Goal: Check status: Check status

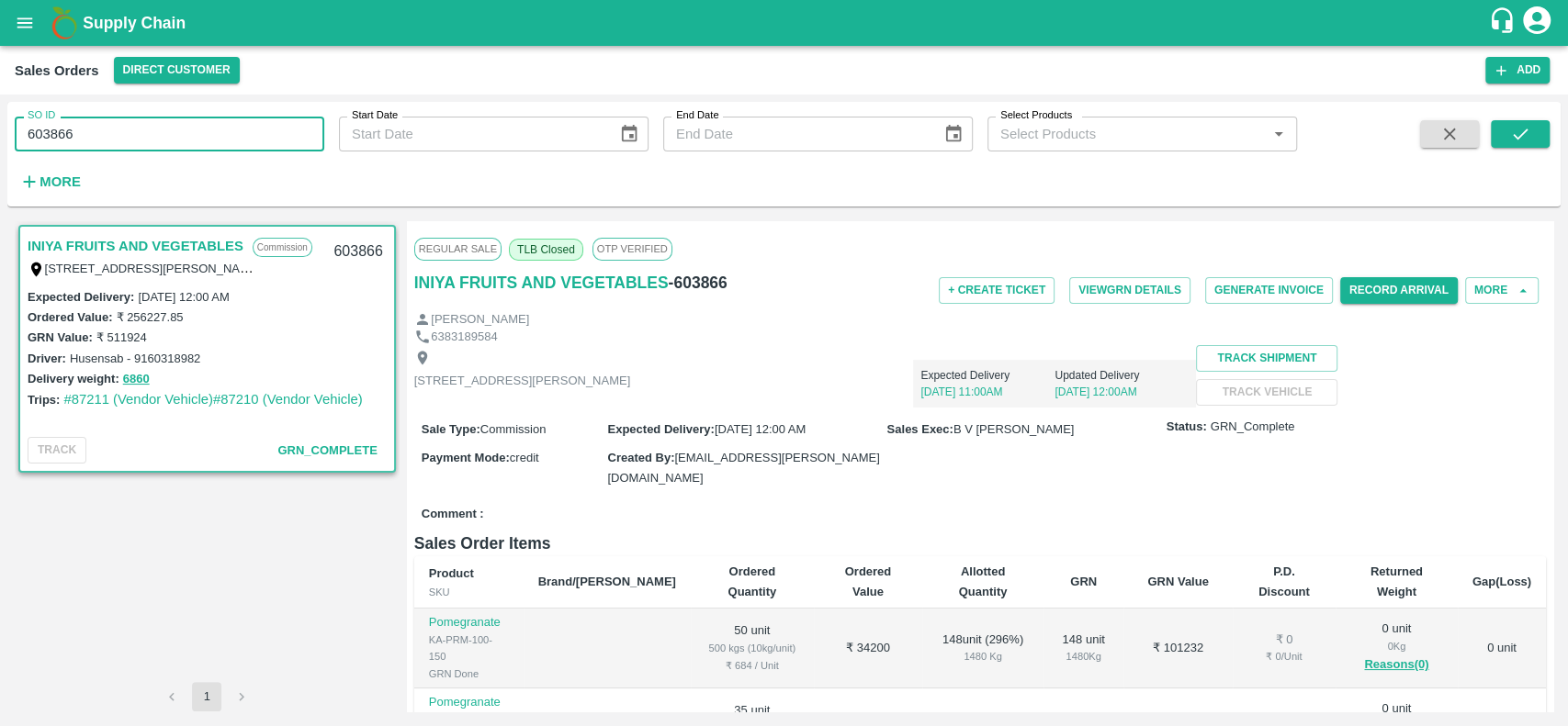
drag, startPoint x: 81, startPoint y: 133, endPoint x: 17, endPoint y: 129, distance: 64.1
click at [17, 129] on input "603866" at bounding box center [170, 134] width 309 height 35
paste input "text"
type input "6"
paste input "text"
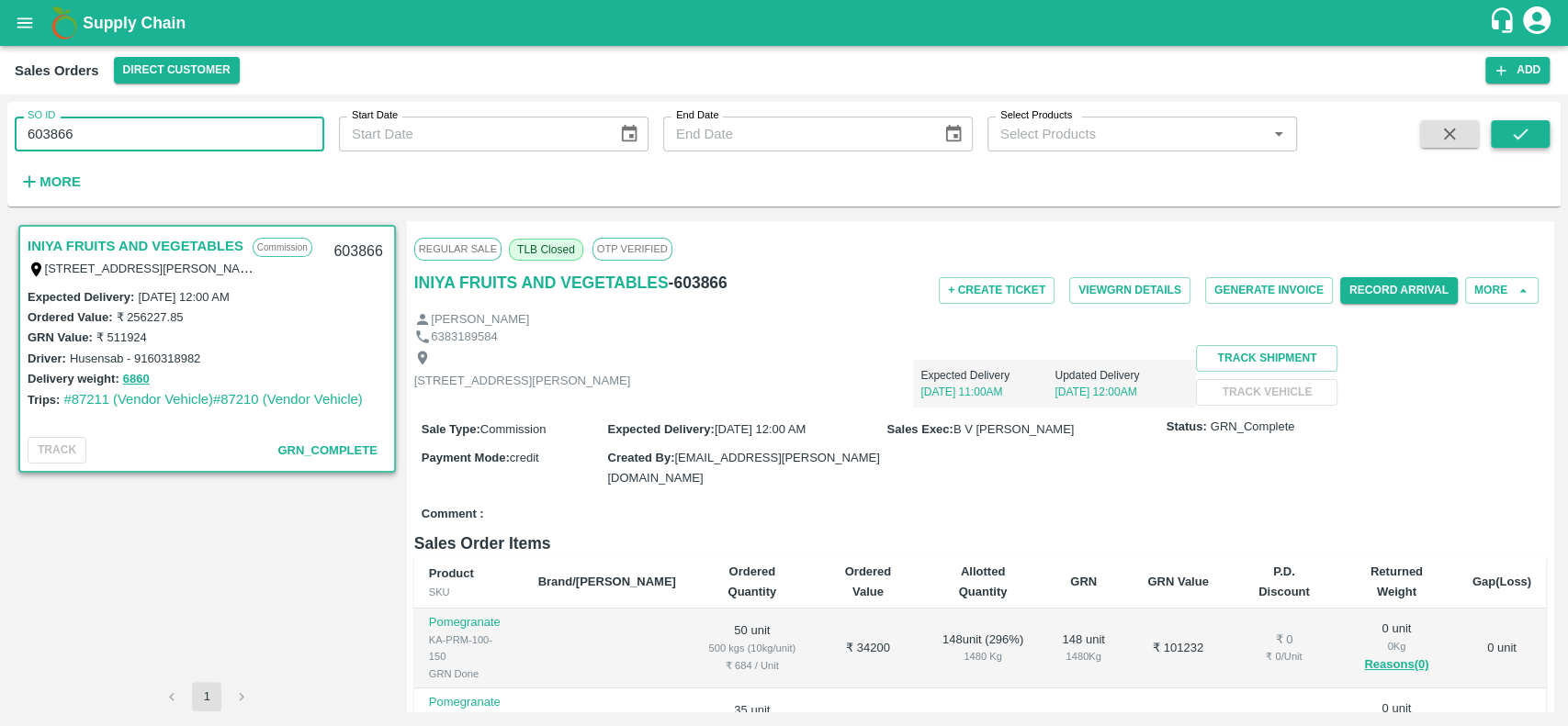
type input "603866"
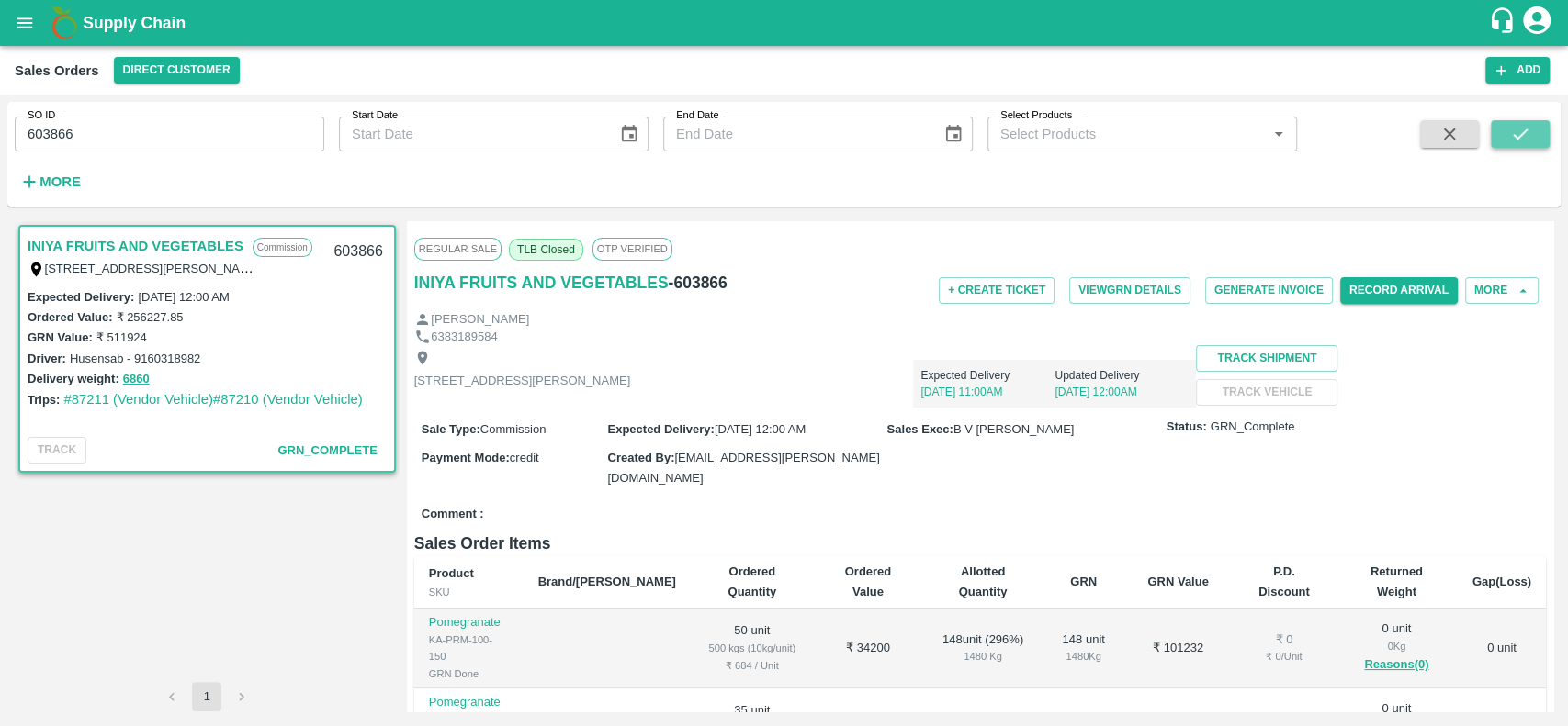
click at [1517, 144] on icon "submit" at bounding box center [1520, 134] width 20 height 20
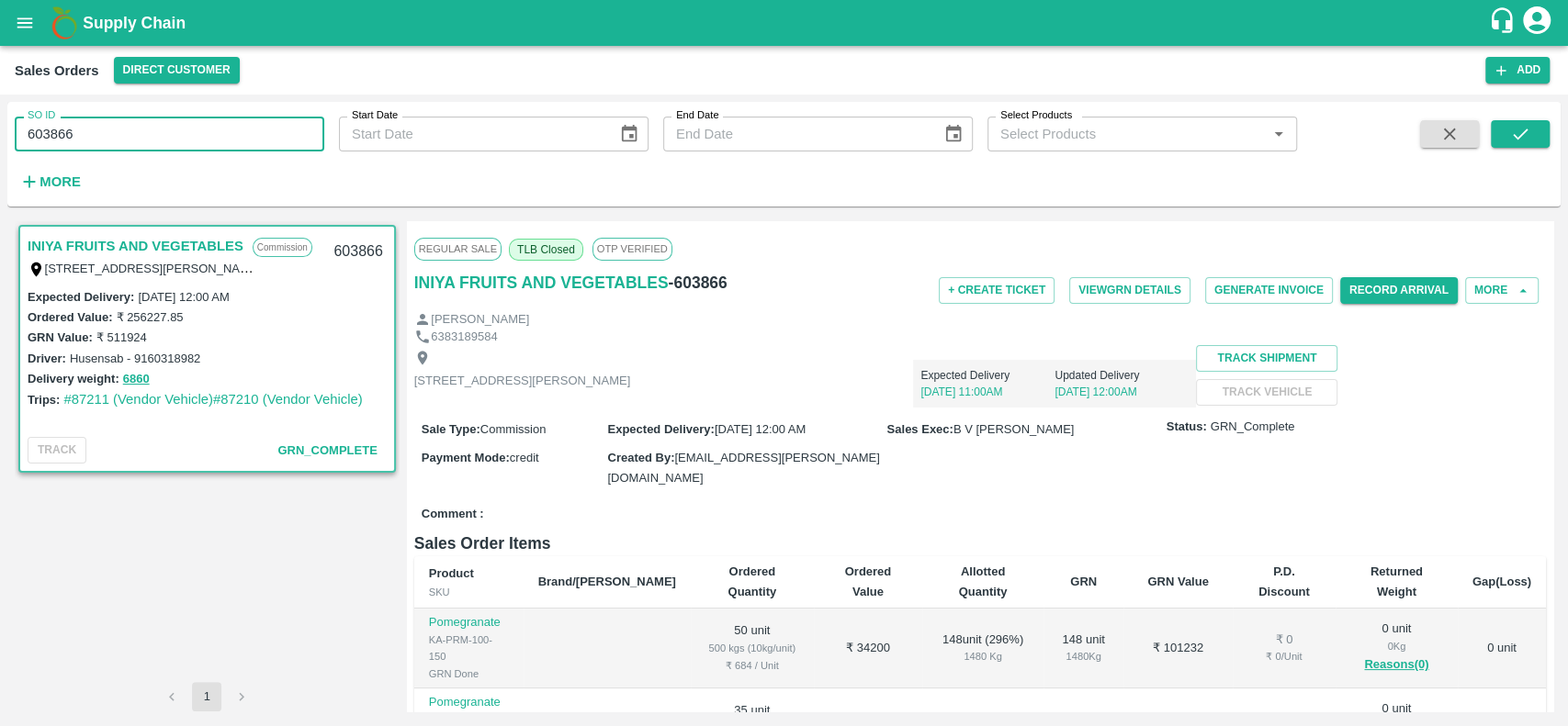
drag, startPoint x: 76, startPoint y: 133, endPoint x: 24, endPoint y: 132, distance: 52.0
click at [24, 132] on input "603866" at bounding box center [170, 134] width 309 height 35
paste input "text"
type input "590114"
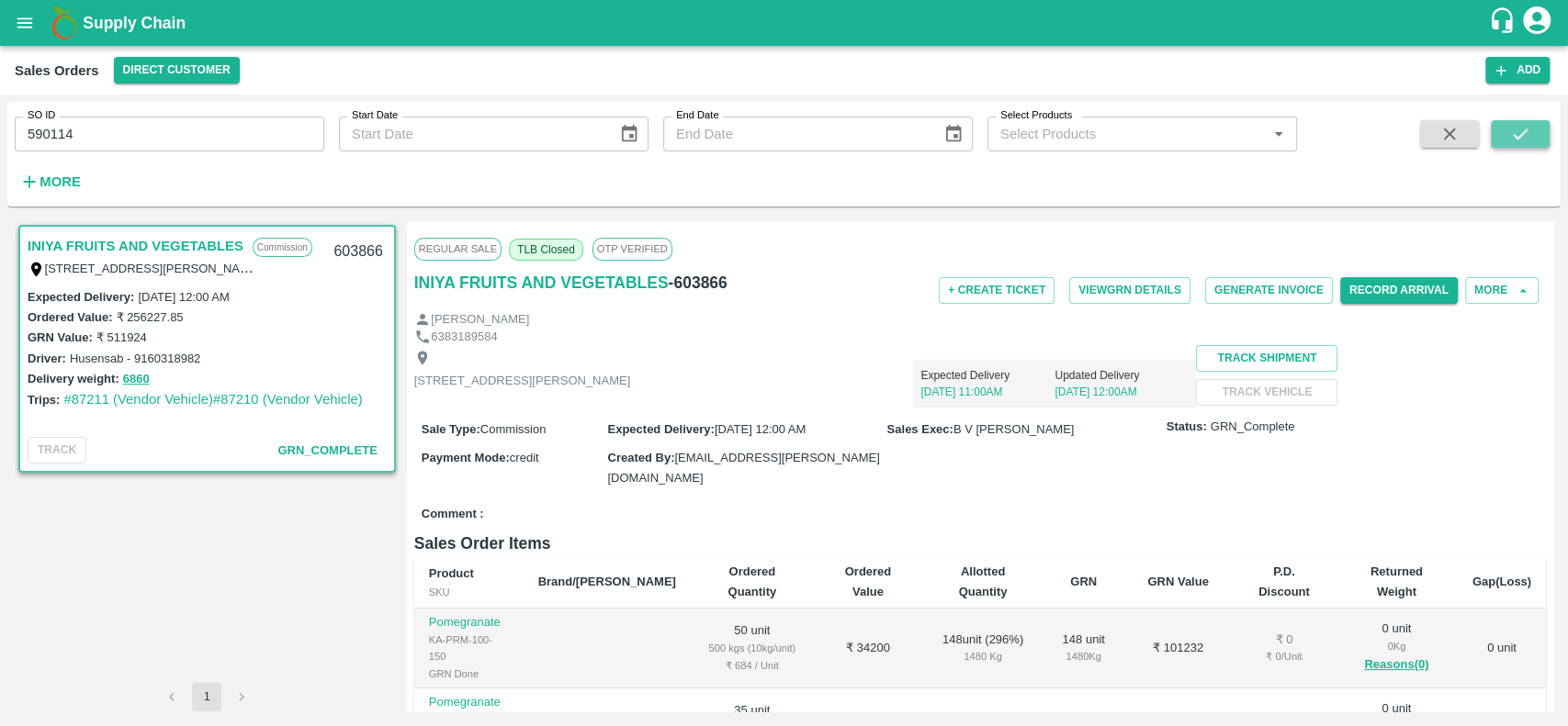
click at [1527, 133] on icon "submit" at bounding box center [1520, 134] width 20 height 20
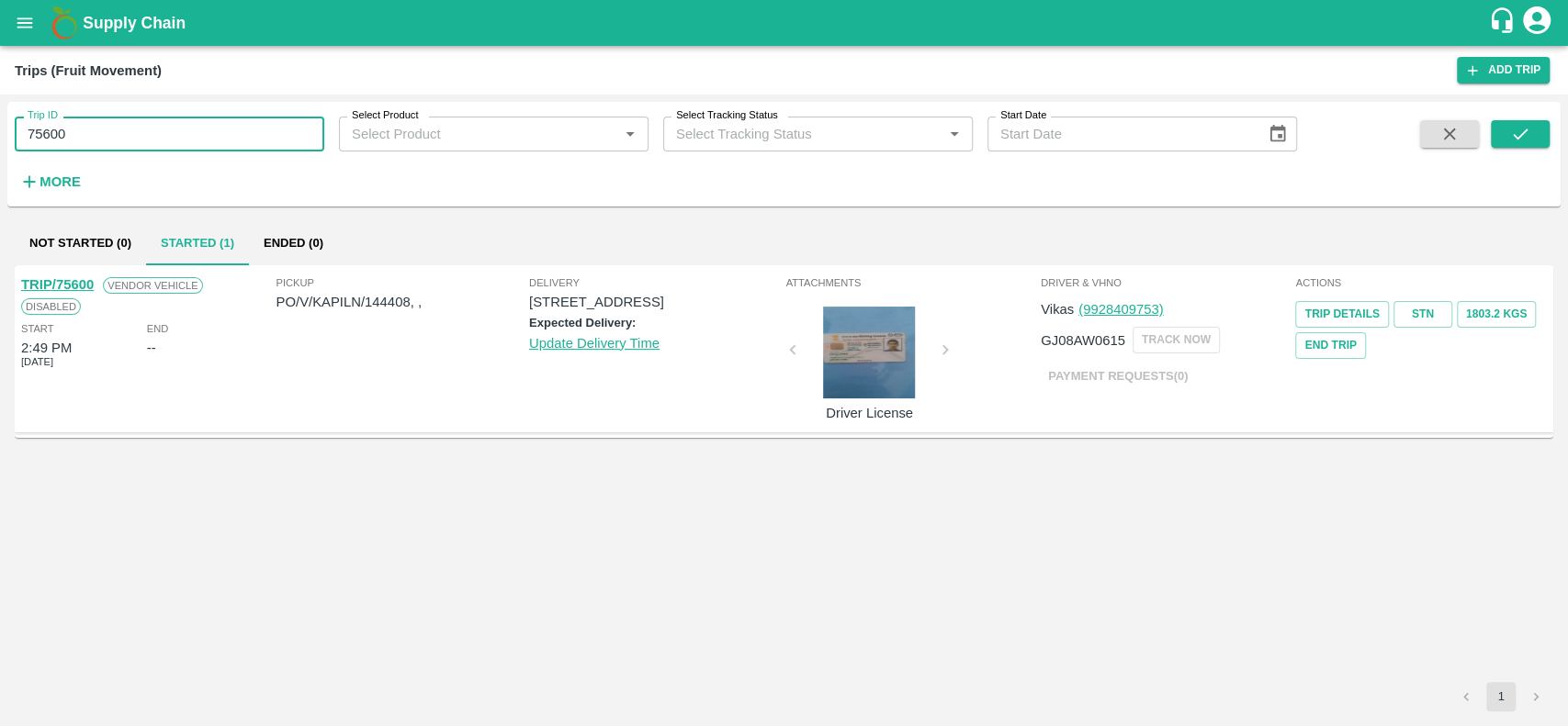
drag, startPoint x: 93, startPoint y: 128, endPoint x: 12, endPoint y: 144, distance: 82.6
click at [12, 144] on div "Trip ID 75600 Trip ID" at bounding box center [162, 127] width 324 height 50
paste input "text"
type input "82294"
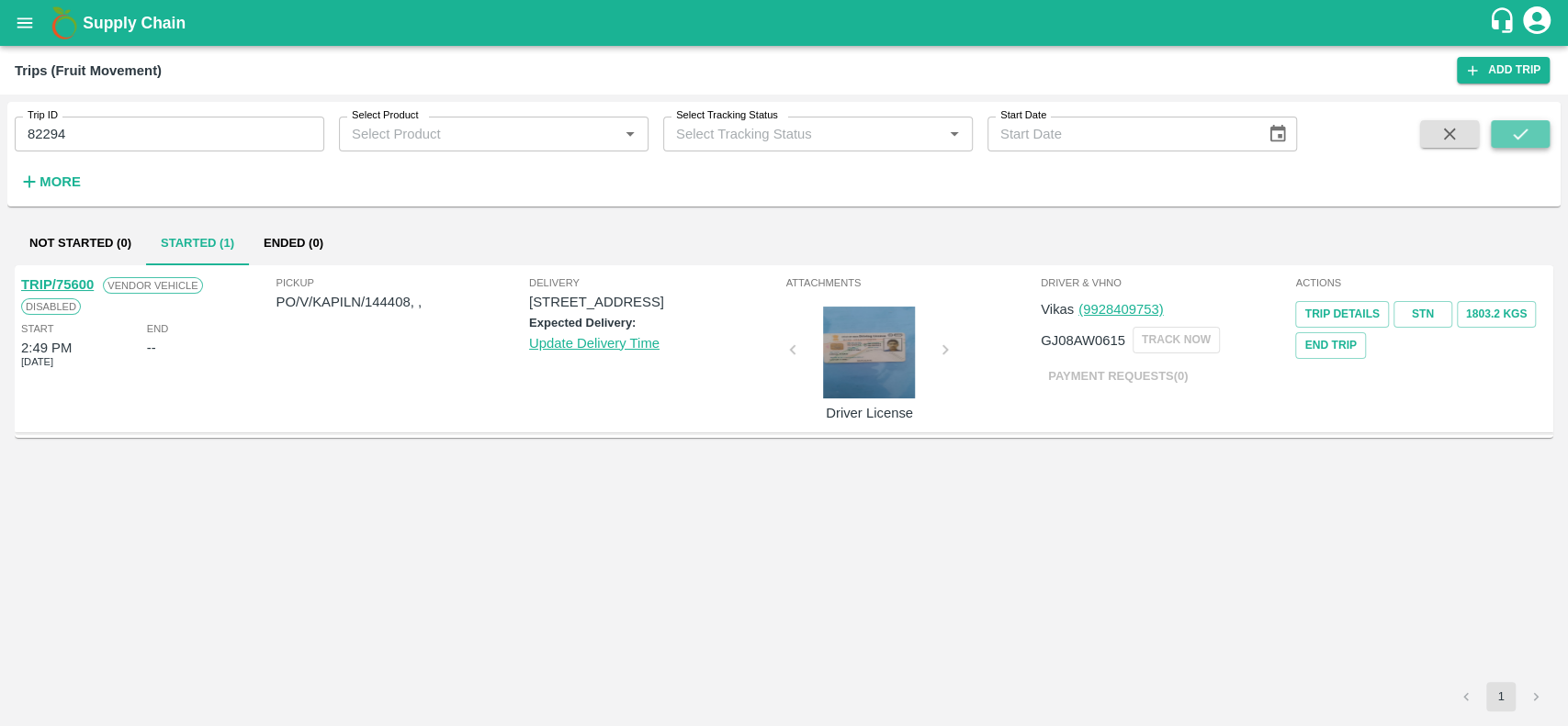
click at [1501, 128] on button "submit" at bounding box center [1519, 135] width 59 height 28
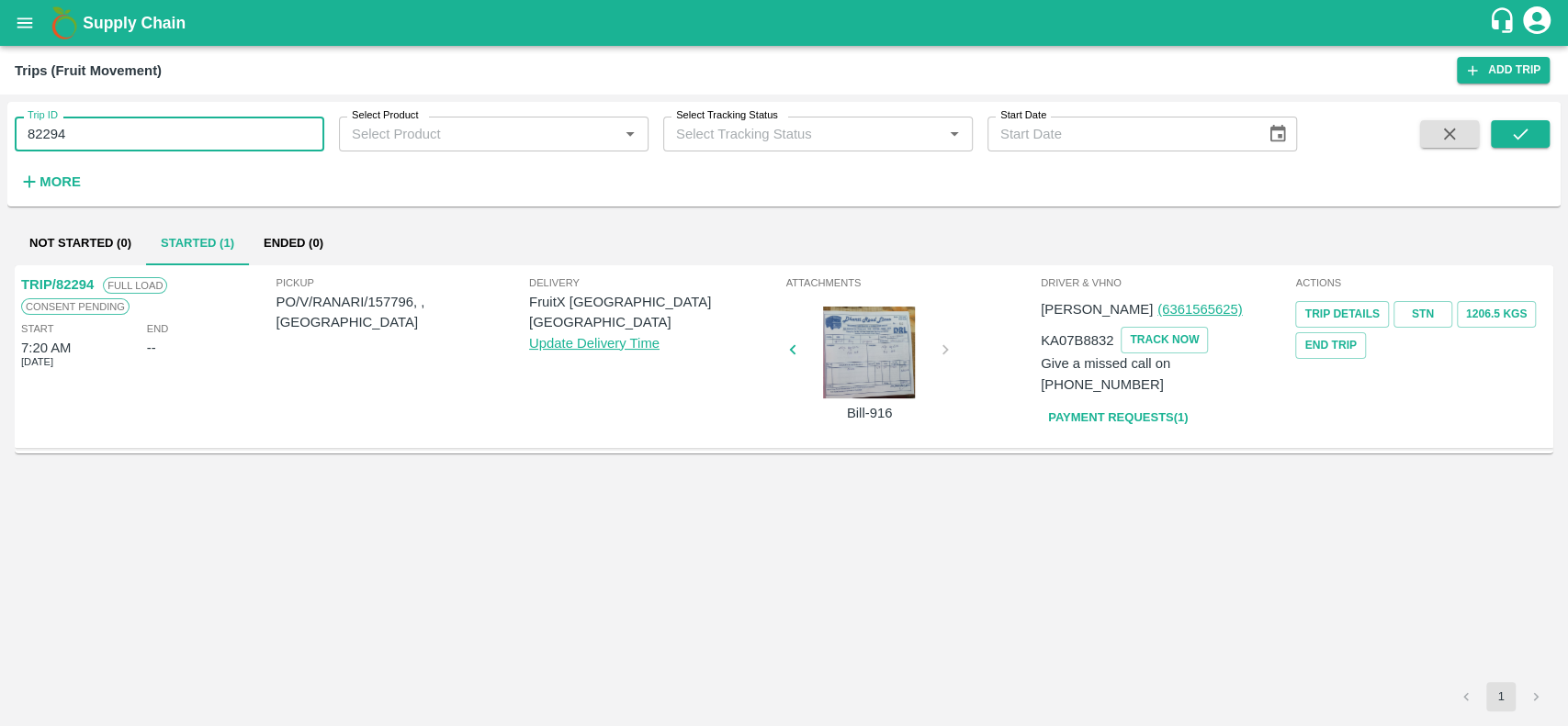
drag, startPoint x: 86, startPoint y: 129, endPoint x: 7, endPoint y: 126, distance: 79.1
click at [7, 126] on div "Trip ID 82294 Trip ID" at bounding box center [162, 127] width 324 height 50
paste input "text"
type input "75810"
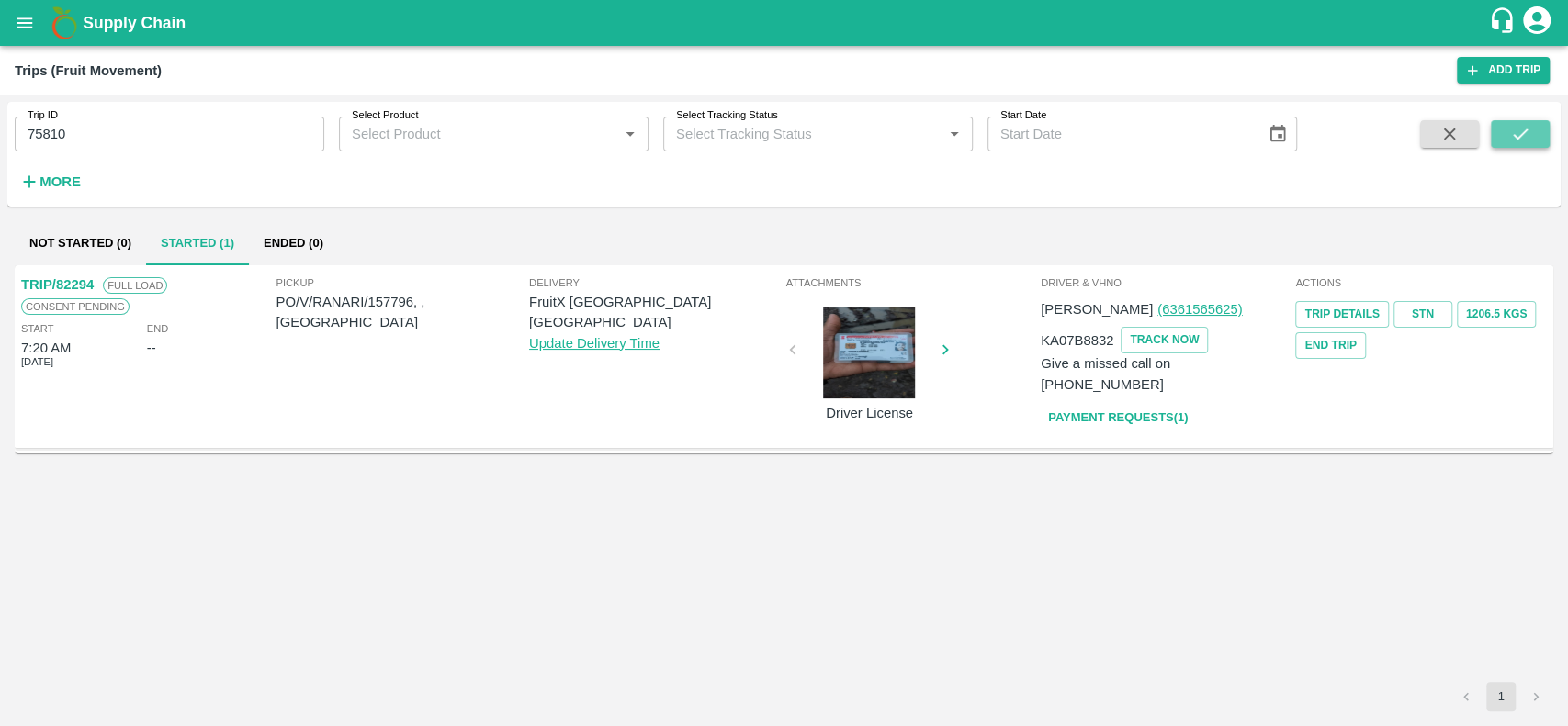
click at [1503, 133] on button "submit" at bounding box center [1519, 135] width 59 height 28
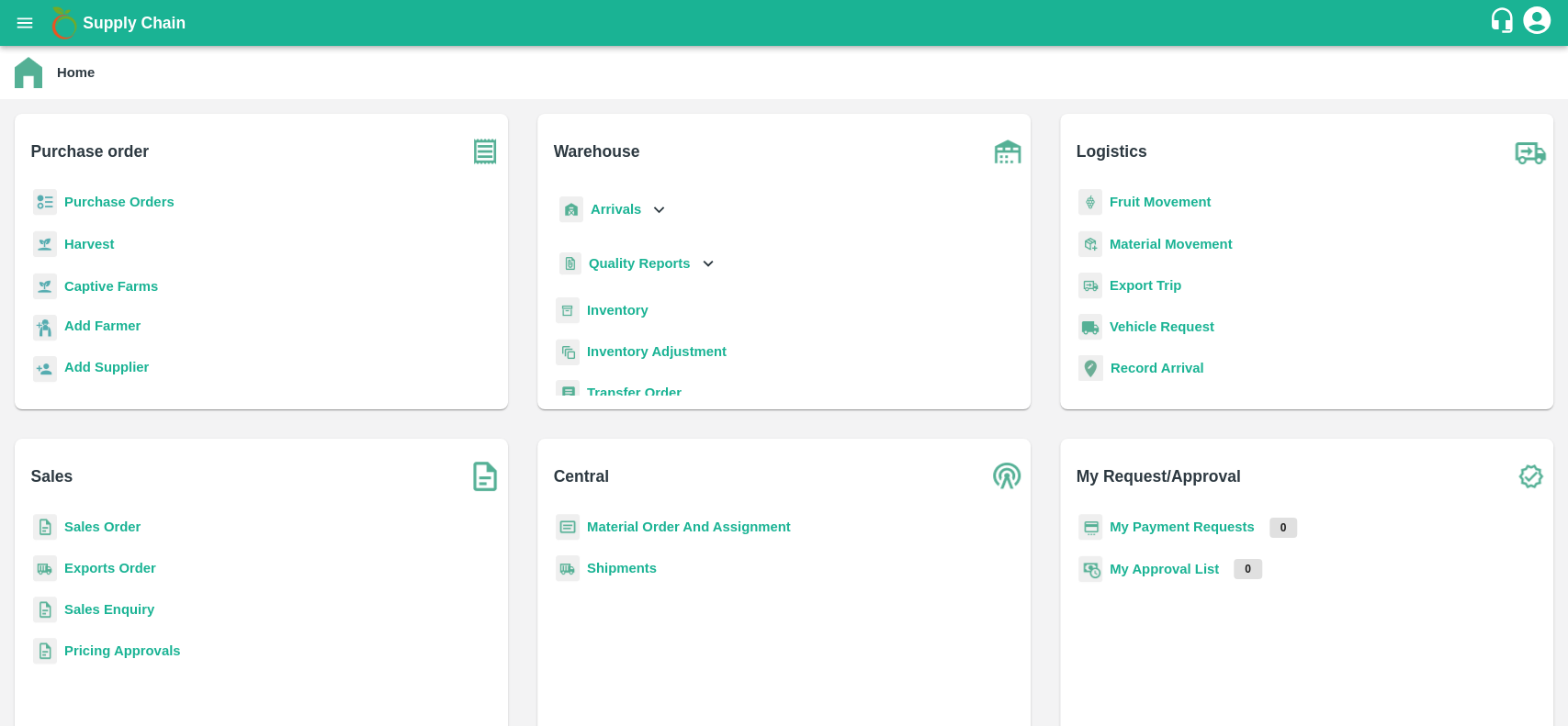
click at [622, 303] on b "Inventory" at bounding box center [617, 310] width 62 height 15
click at [648, 207] on icon at bounding box center [658, 209] width 20 height 20
click at [629, 292] on span "DC Arrivals" at bounding box center [639, 293] width 68 height 20
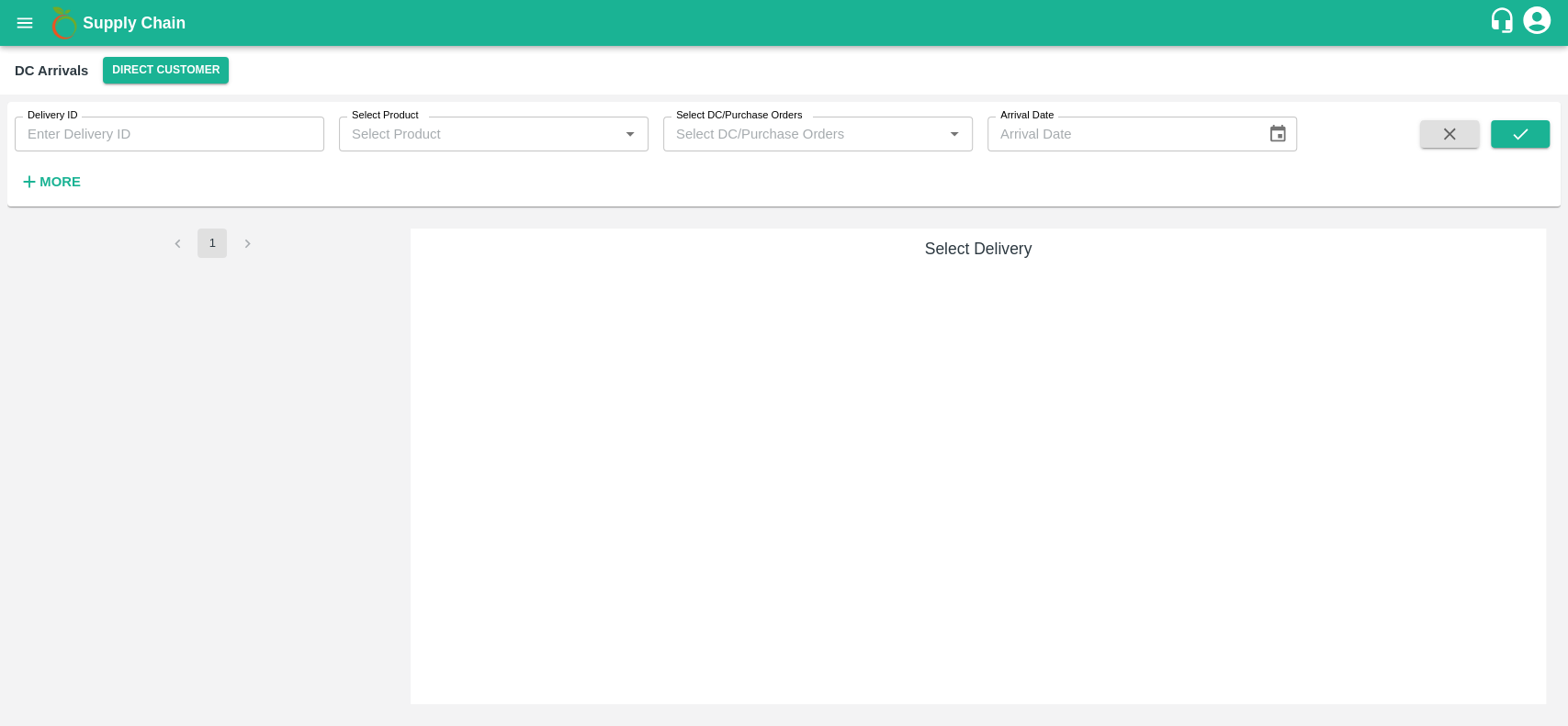
click at [57, 175] on strong "More" at bounding box center [60, 182] width 41 height 15
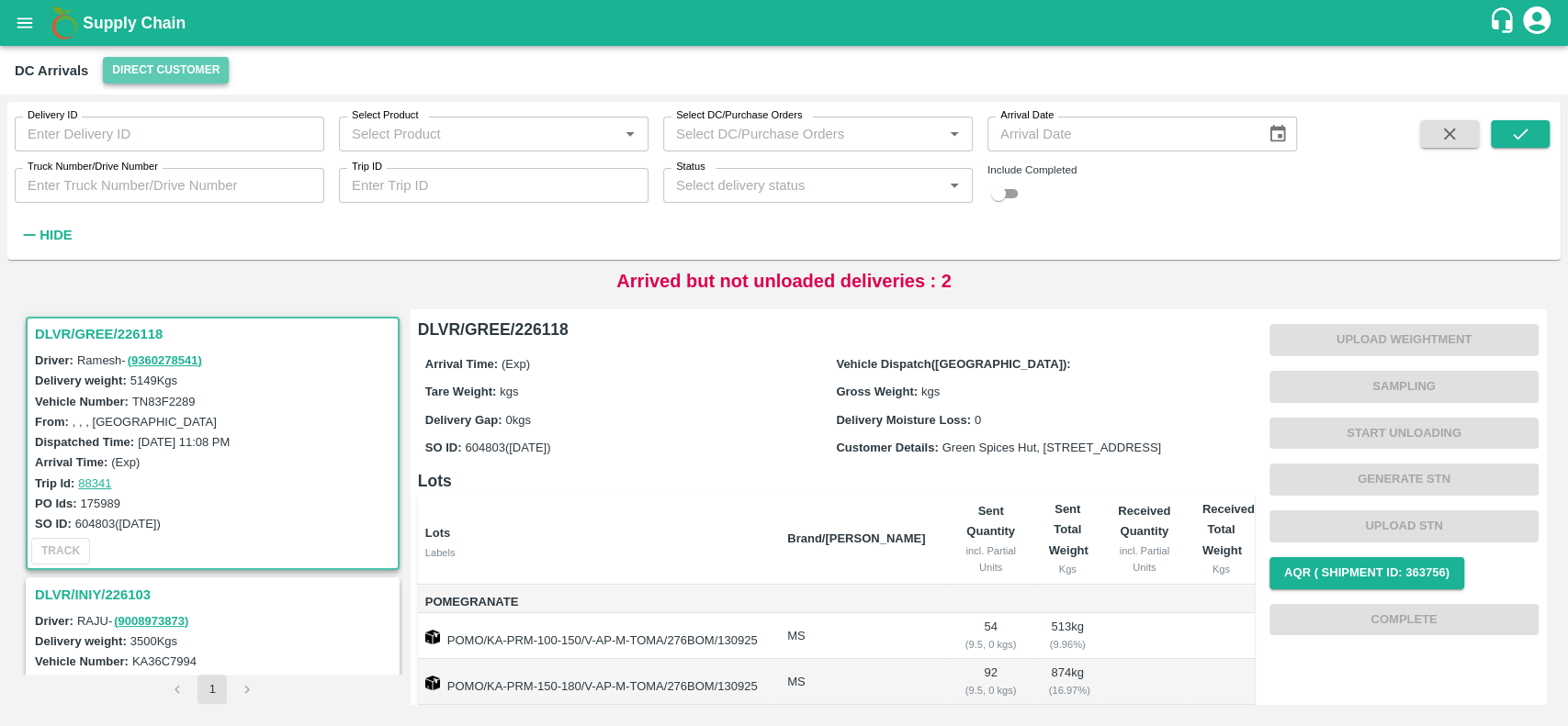
click at [138, 70] on button "Direct Customer" at bounding box center [166, 70] width 126 height 27
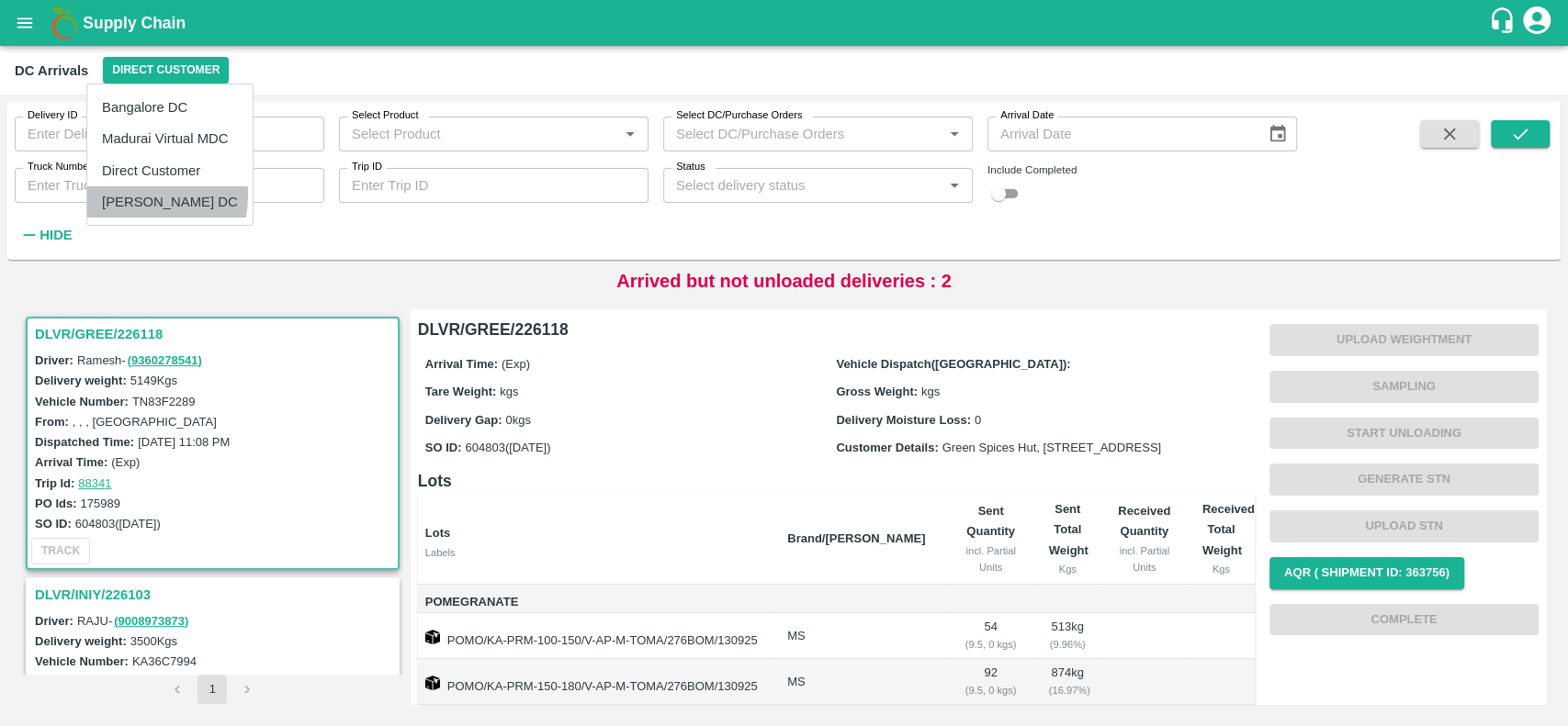
click at [115, 194] on li "[PERSON_NAME] DC" at bounding box center [170, 201] width 166 height 31
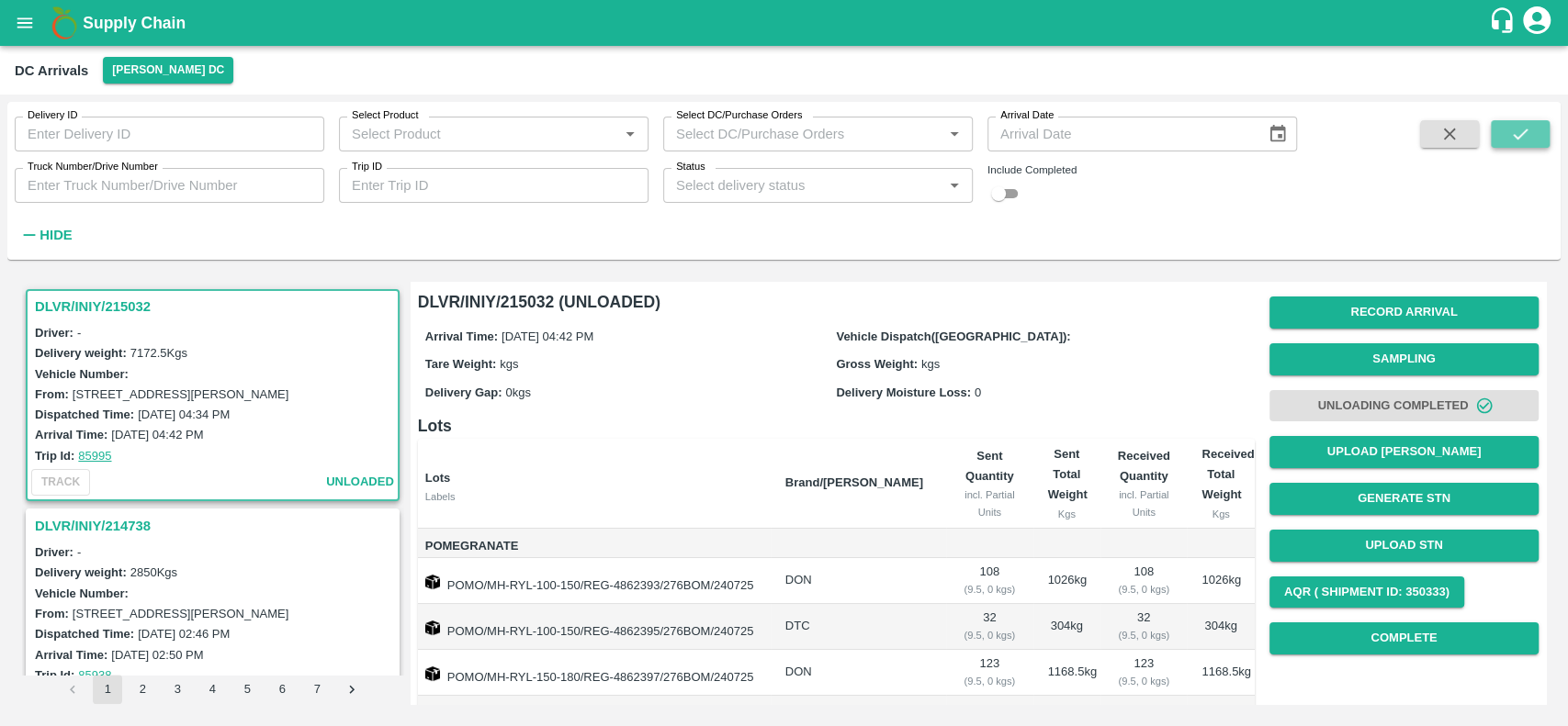
click at [1514, 140] on icon "submit" at bounding box center [1520, 134] width 20 height 20
click at [708, 191] on input "Status" at bounding box center [802, 185] width 268 height 24
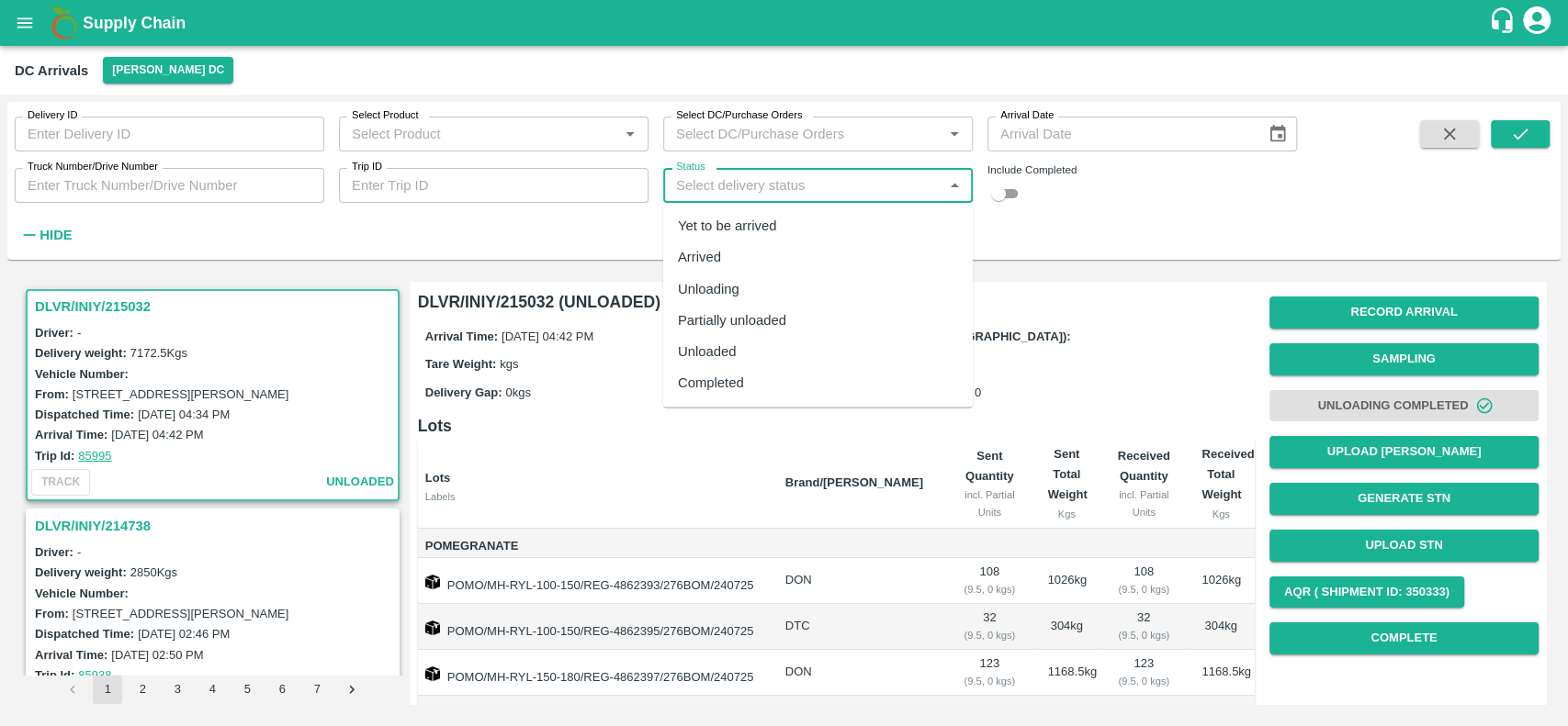
click at [689, 264] on div "Arrived" at bounding box center [698, 258] width 43 height 20
click at [735, 190] on input "Status" at bounding box center [790, 185] width 244 height 24
click at [685, 315] on div "Partially unloaded" at bounding box center [731, 320] width 109 height 20
type input "Partially unloaded"
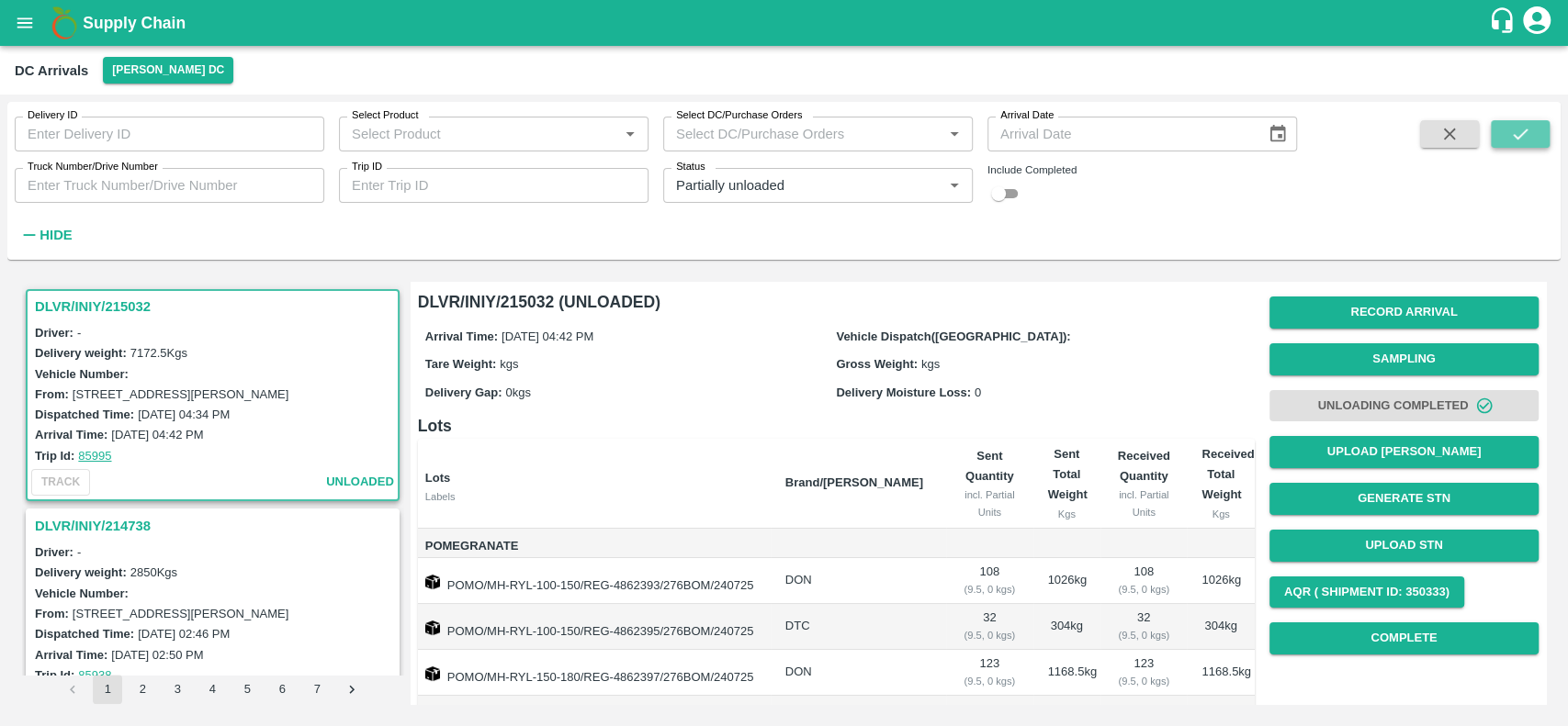
click at [1503, 147] on button "submit" at bounding box center [1519, 135] width 59 height 28
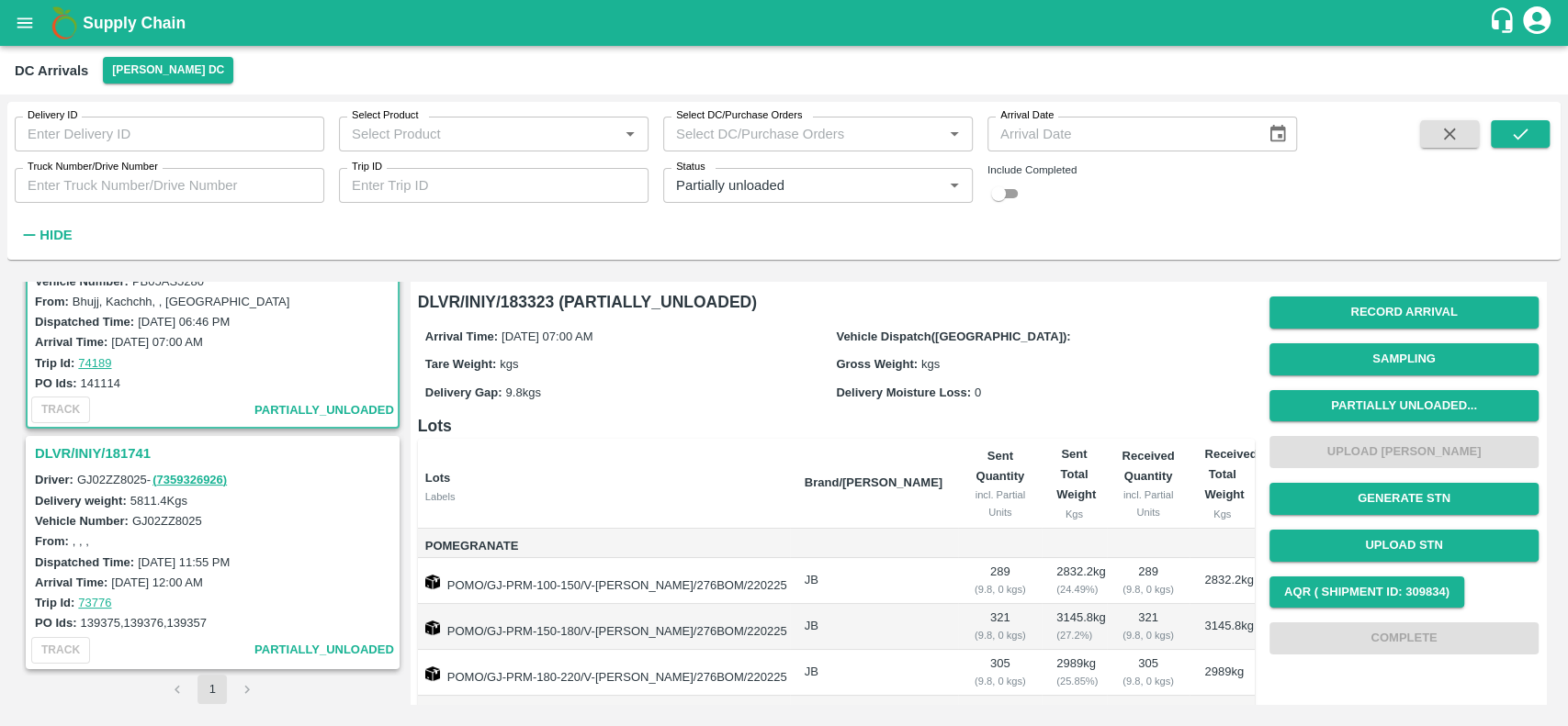
scroll to position [92, 0]
click at [927, 183] on icon "Clear" at bounding box center [931, 185] width 17 height 17
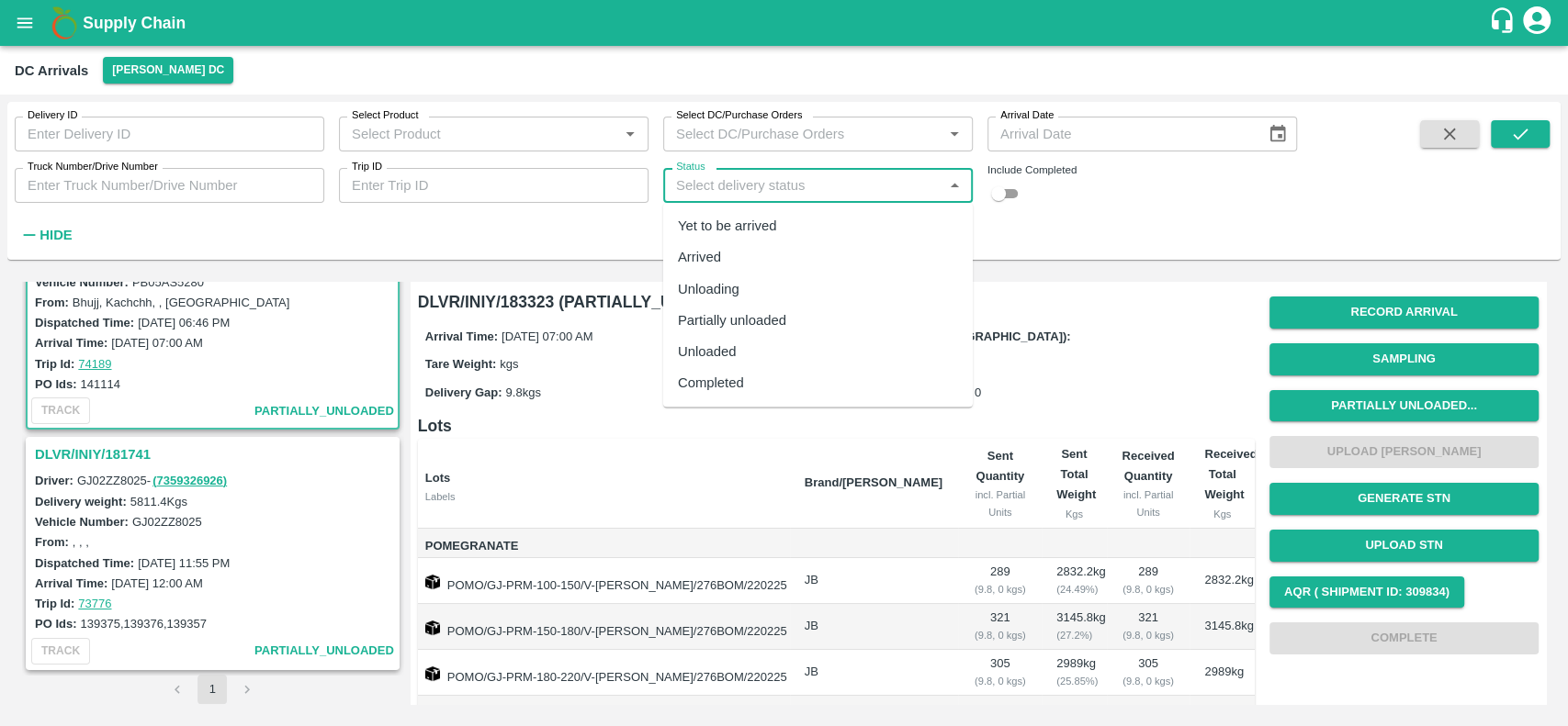
click at [687, 190] on input "Status" at bounding box center [802, 185] width 268 height 24
drag, startPoint x: 690, startPoint y: 221, endPoint x: 690, endPoint y: 265, distance: 44.0
click at [690, 265] on ul "Yet to be arrived Arrived Unloading Partially unloaded Unloaded Completed" at bounding box center [818, 304] width 309 height 203
click at [690, 265] on div "Arrived" at bounding box center [698, 258] width 43 height 20
type input "Arrived"
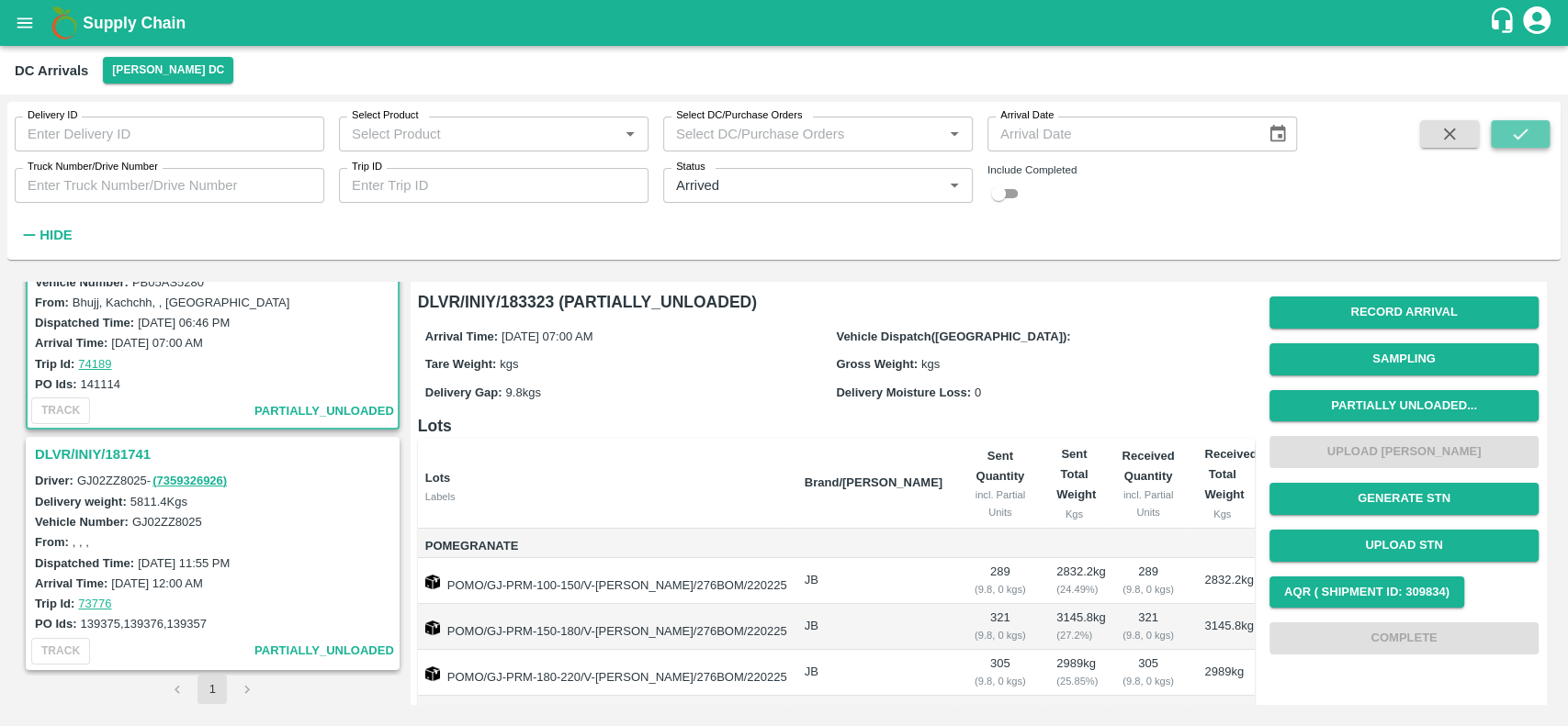
click at [1513, 135] on icon "submit" at bounding box center [1519, 134] width 15 height 11
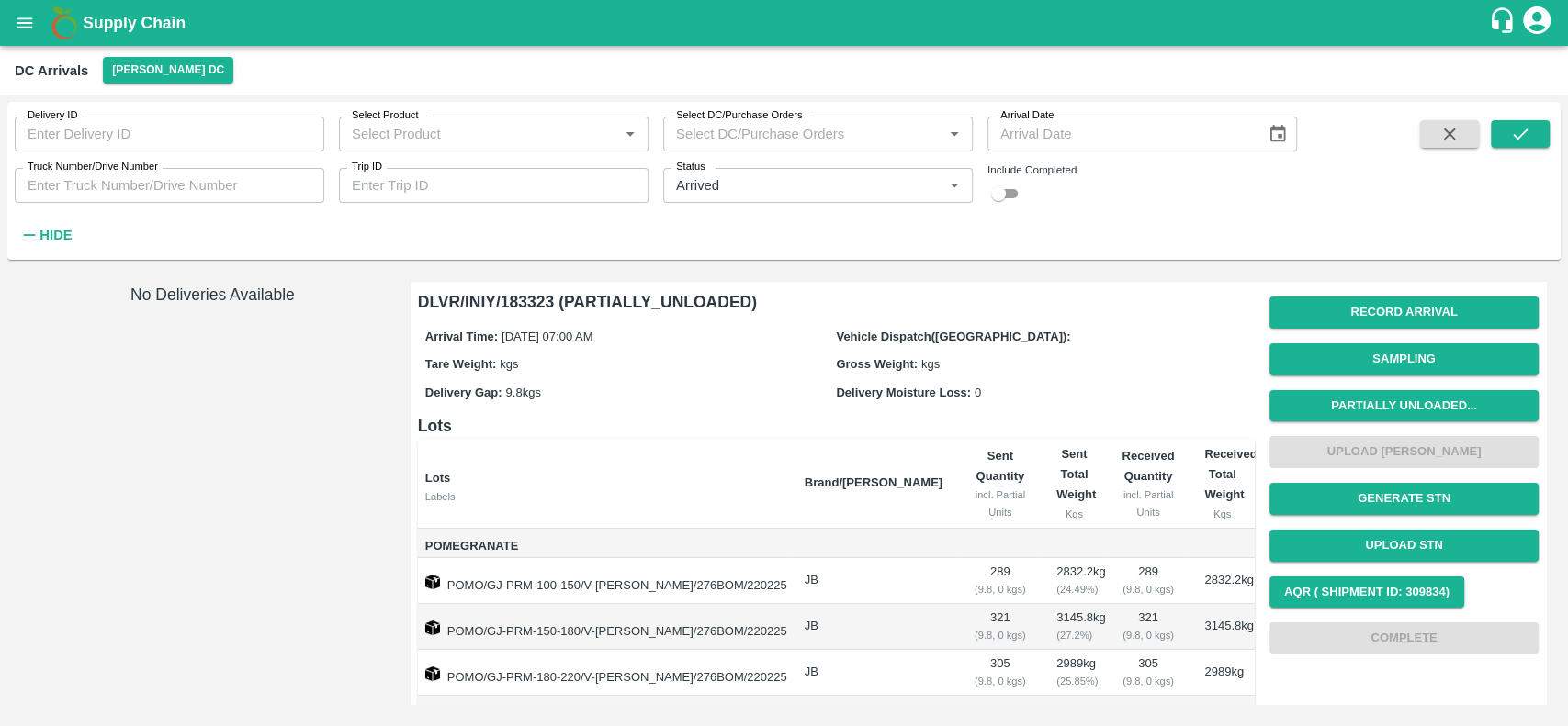
click at [928, 180] on icon "Clear" at bounding box center [931, 185] width 17 height 17
click at [823, 198] on div "Status   *" at bounding box center [818, 184] width 309 height 35
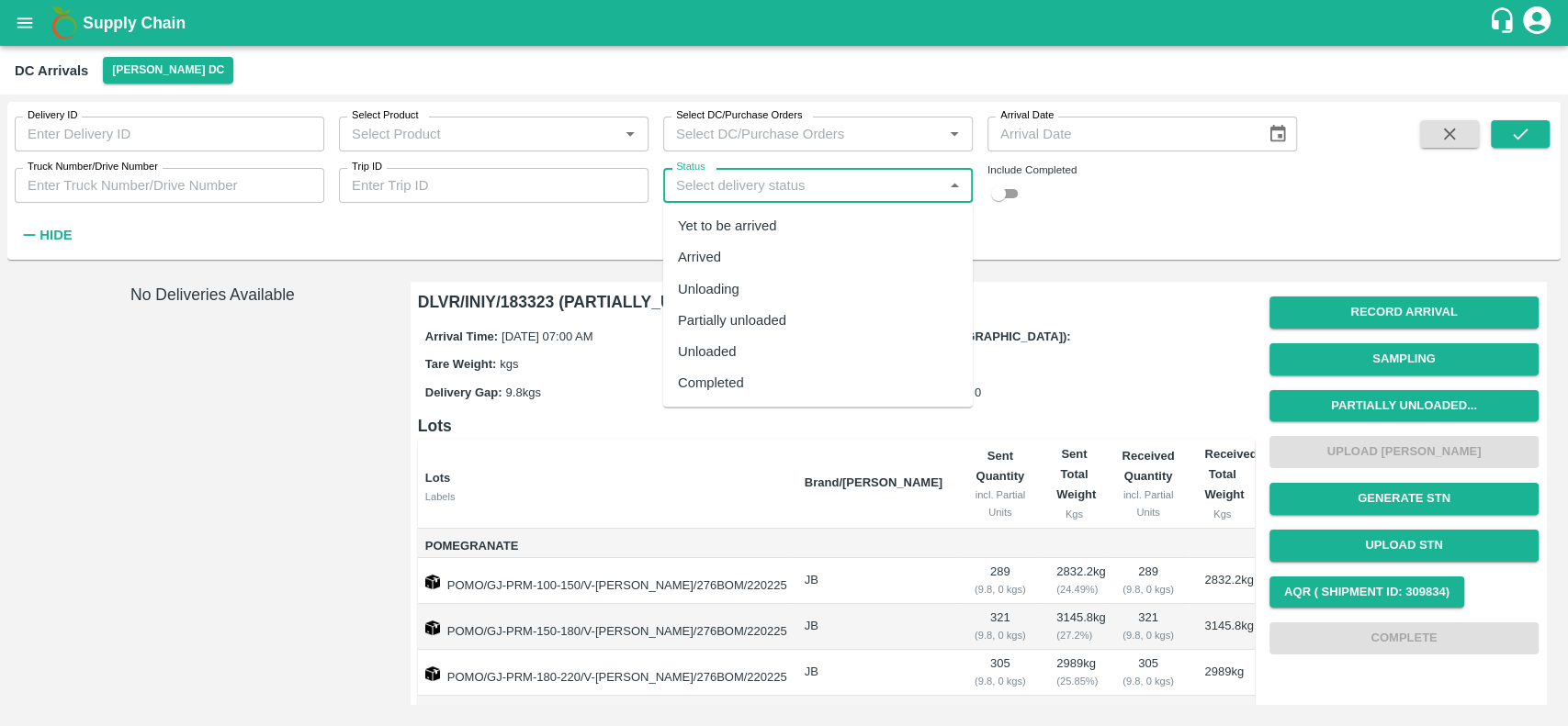
click at [812, 219] on div "Yet to be arrived" at bounding box center [818, 225] width 309 height 31
type input "Yet to be arrived"
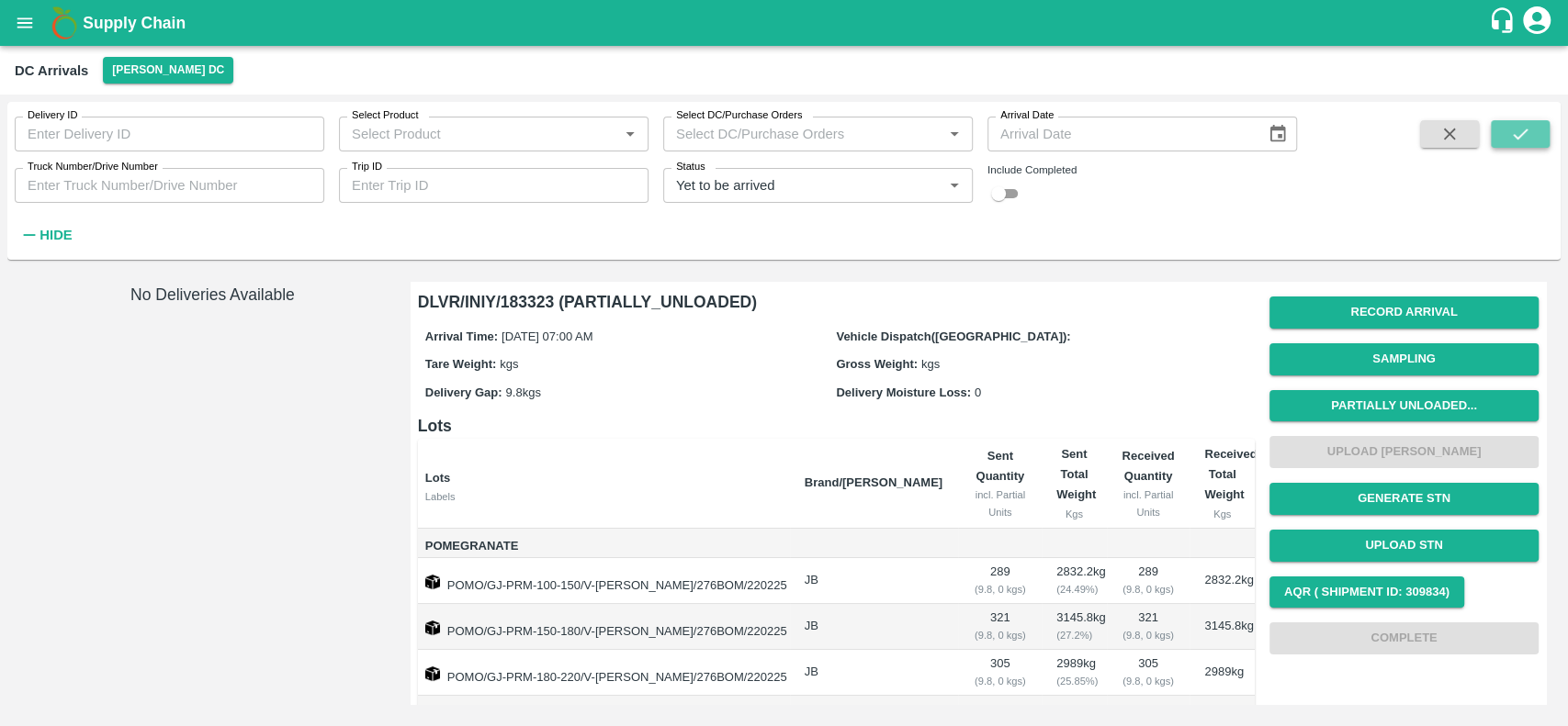
click at [1535, 124] on button "submit" at bounding box center [1519, 135] width 59 height 28
